Goal: Task Accomplishment & Management: Manage account settings

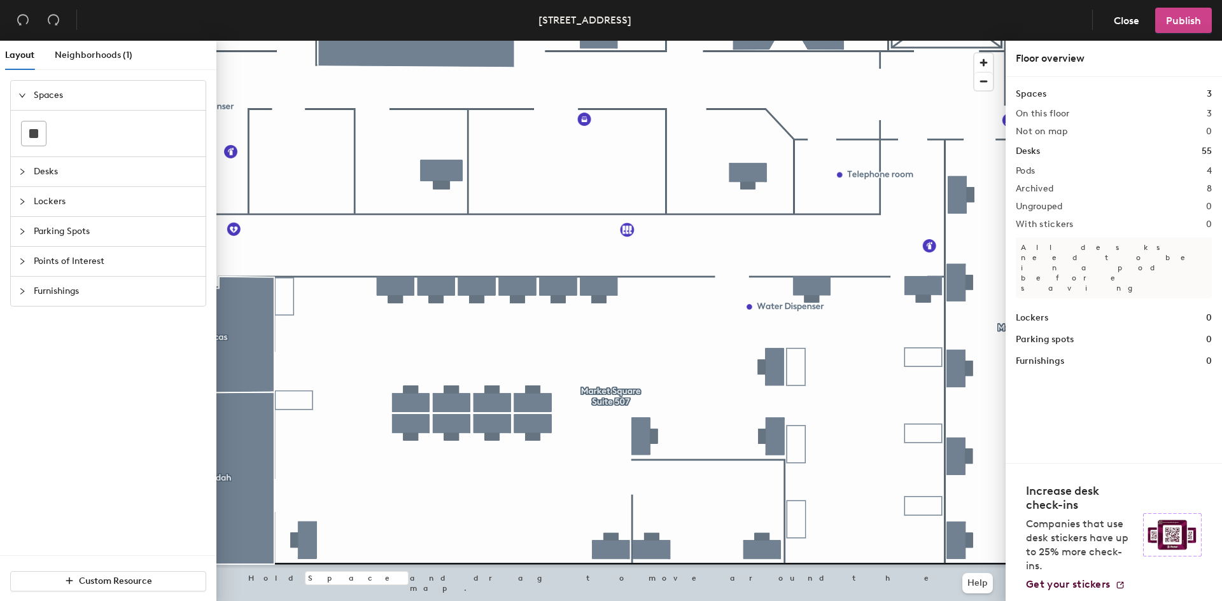
click at [1189, 21] on span "Publish" at bounding box center [1183, 21] width 35 height 12
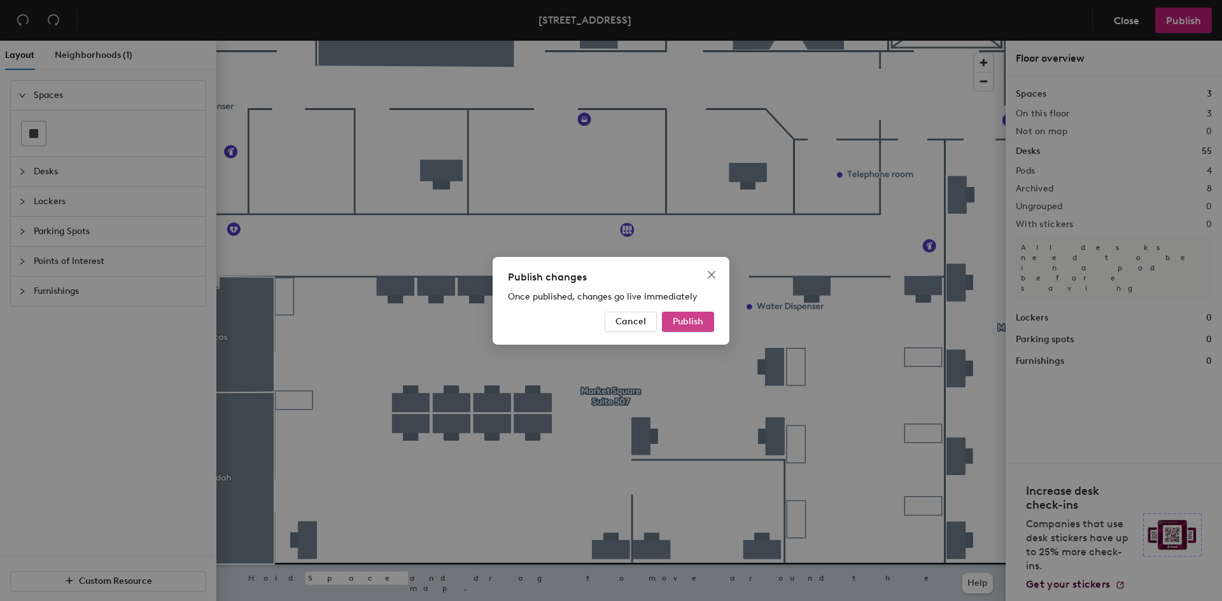
click at [684, 325] on span "Publish" at bounding box center [688, 321] width 31 height 11
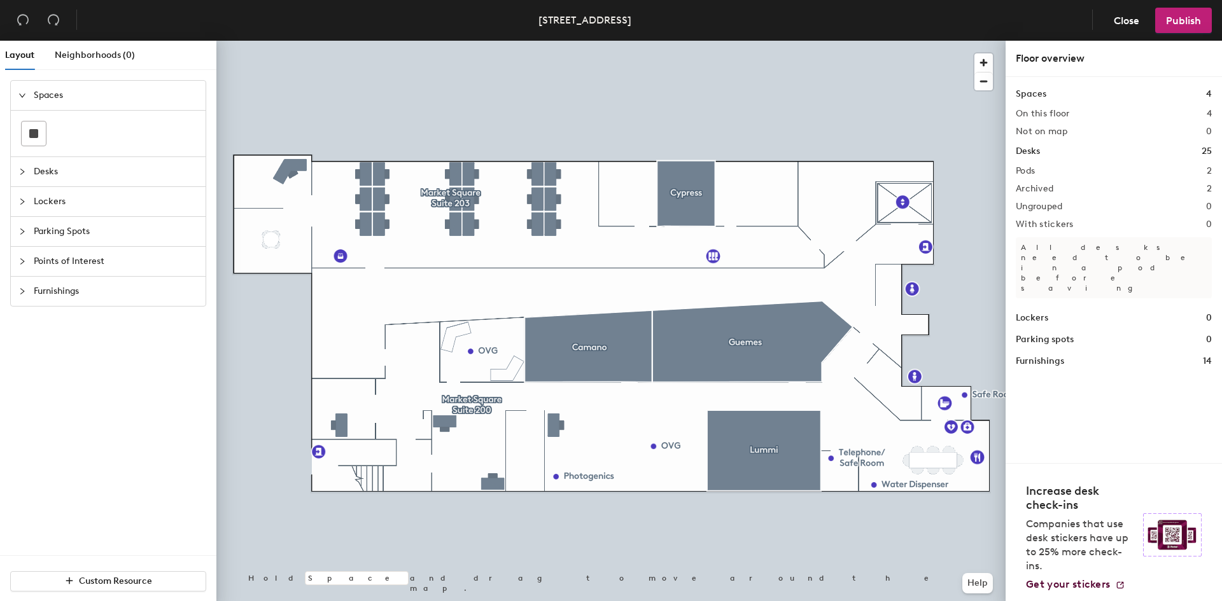
click at [774, 41] on div at bounding box center [610, 41] width 789 height 0
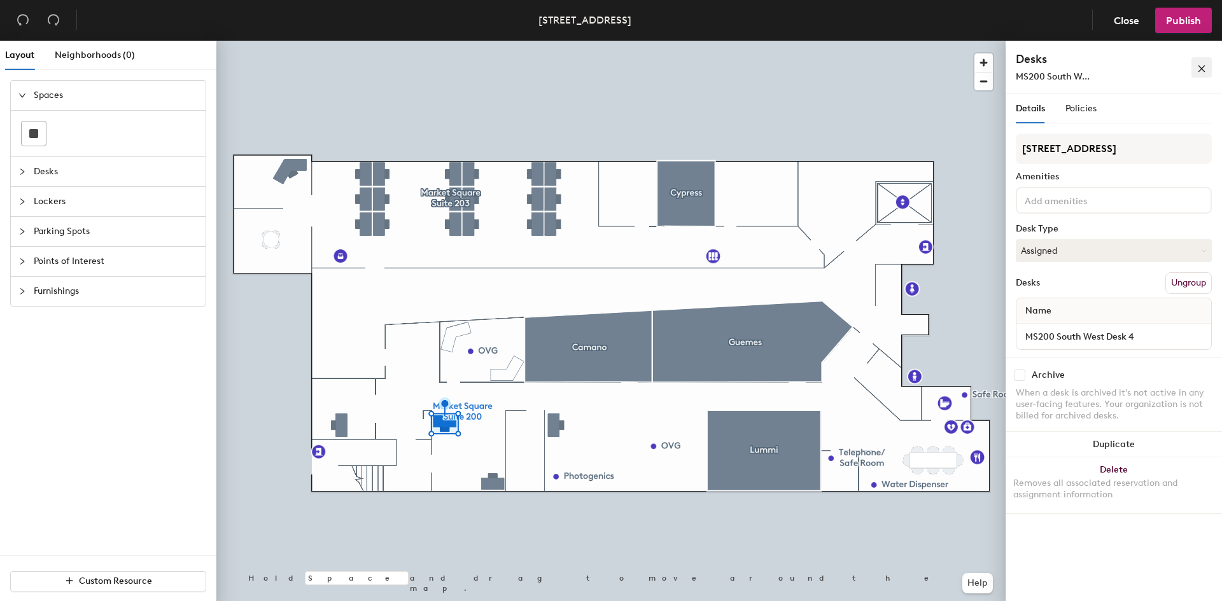
click at [1202, 66] on icon "close" at bounding box center [1201, 68] width 9 height 9
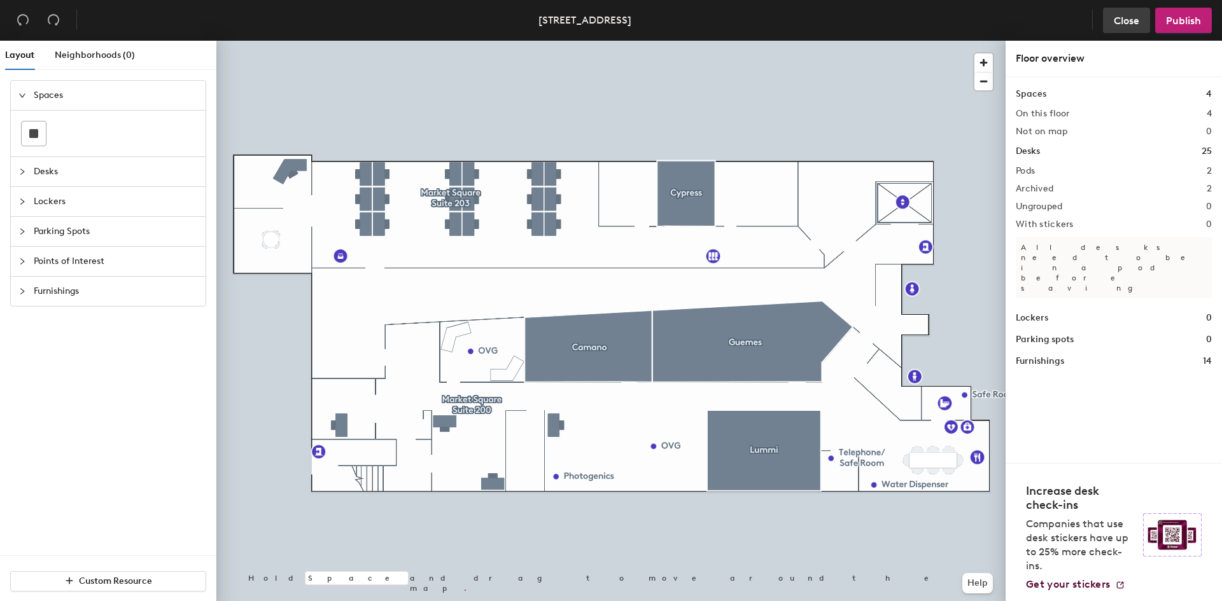
click at [1130, 19] on span "Close" at bounding box center [1126, 21] width 25 height 12
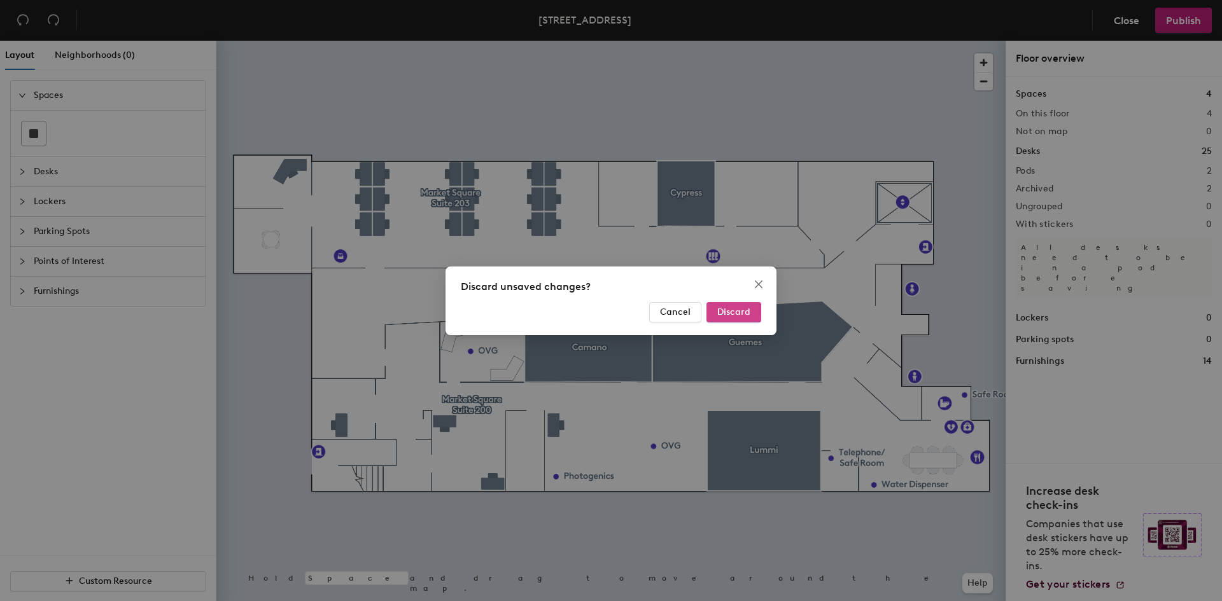
click at [729, 310] on span "Discard" at bounding box center [733, 312] width 33 height 11
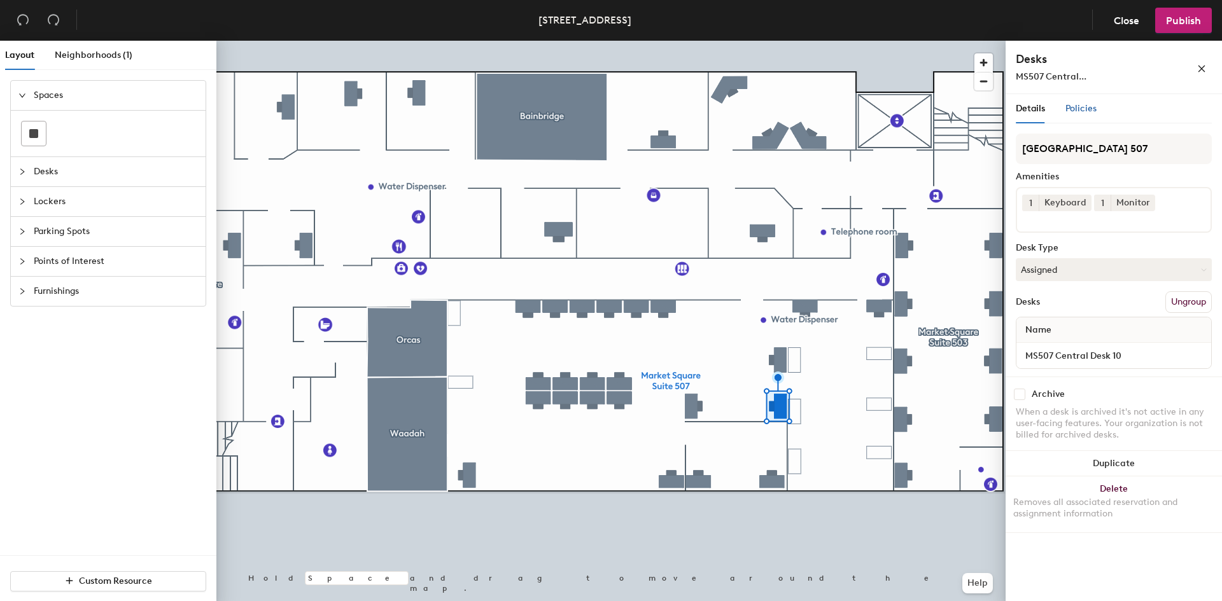
click at [1090, 111] on span "Policies" at bounding box center [1080, 108] width 31 height 11
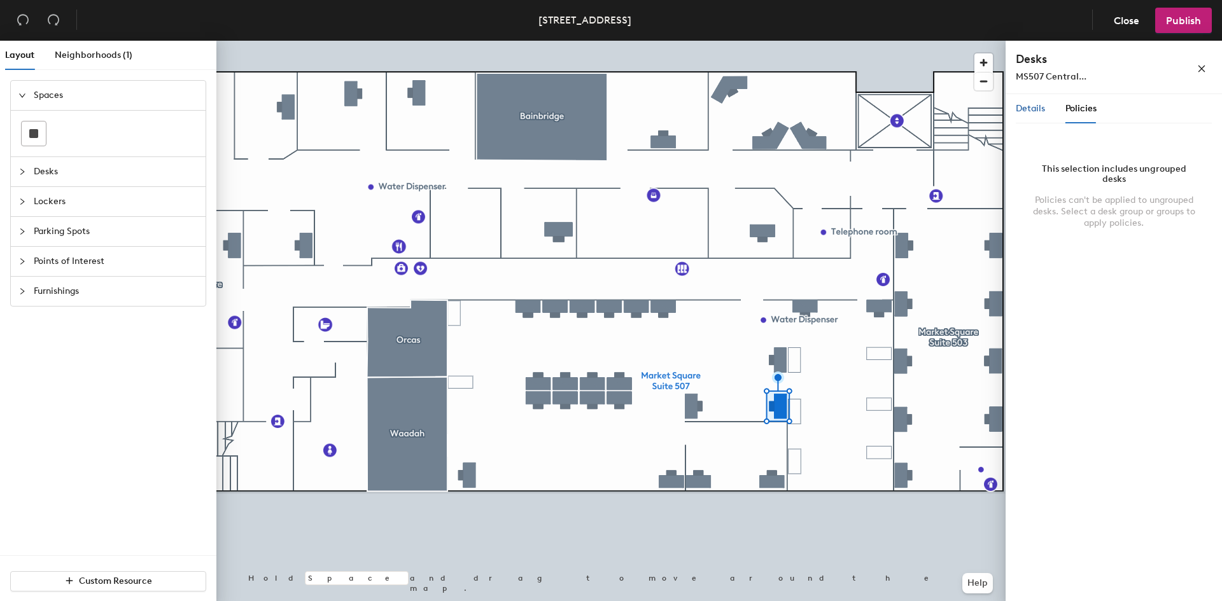
click at [1043, 109] on span "Details" at bounding box center [1030, 108] width 29 height 11
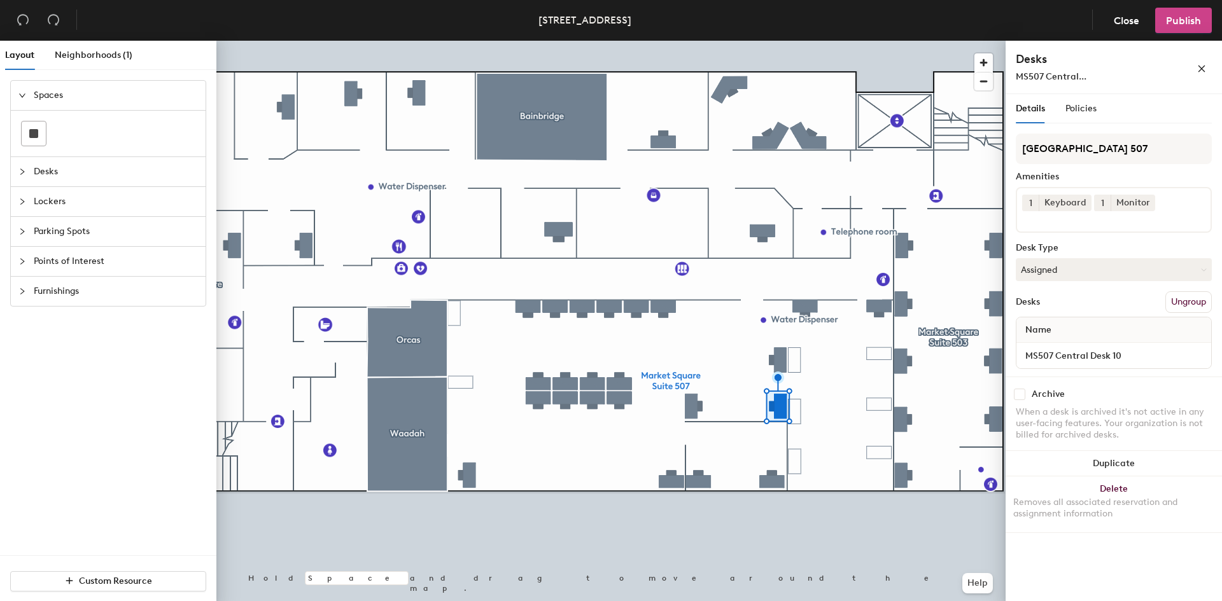
click at [1185, 20] on span "Publish" at bounding box center [1183, 21] width 35 height 12
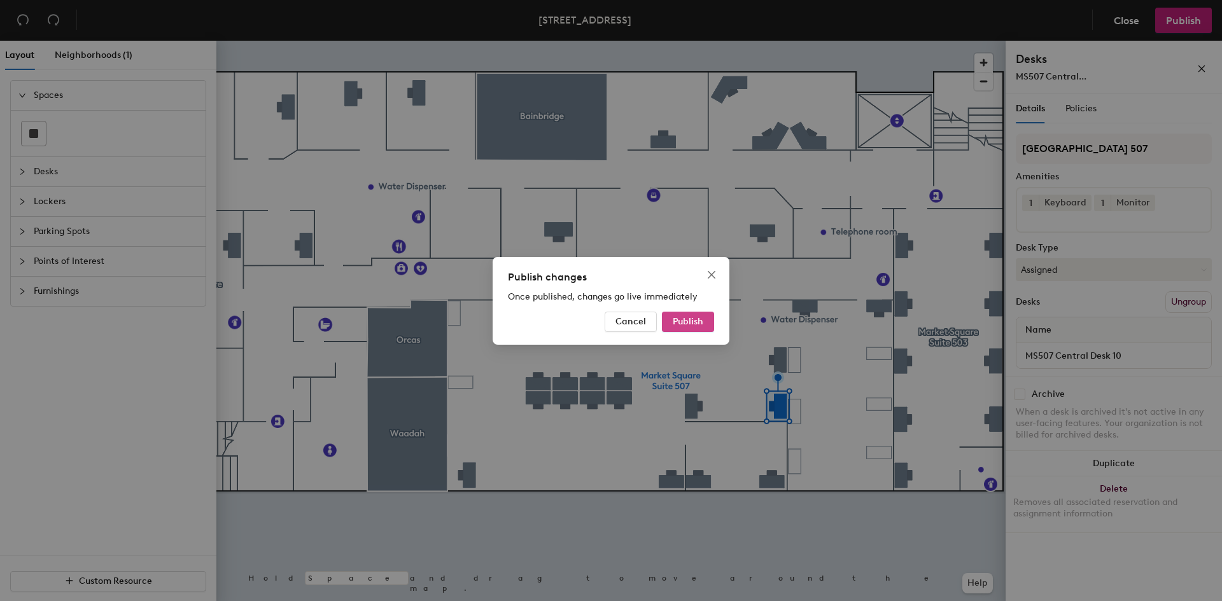
click at [684, 318] on span "Publish" at bounding box center [688, 321] width 31 height 11
